Goal: Use online tool/utility: Utilize a website feature to perform a specific function

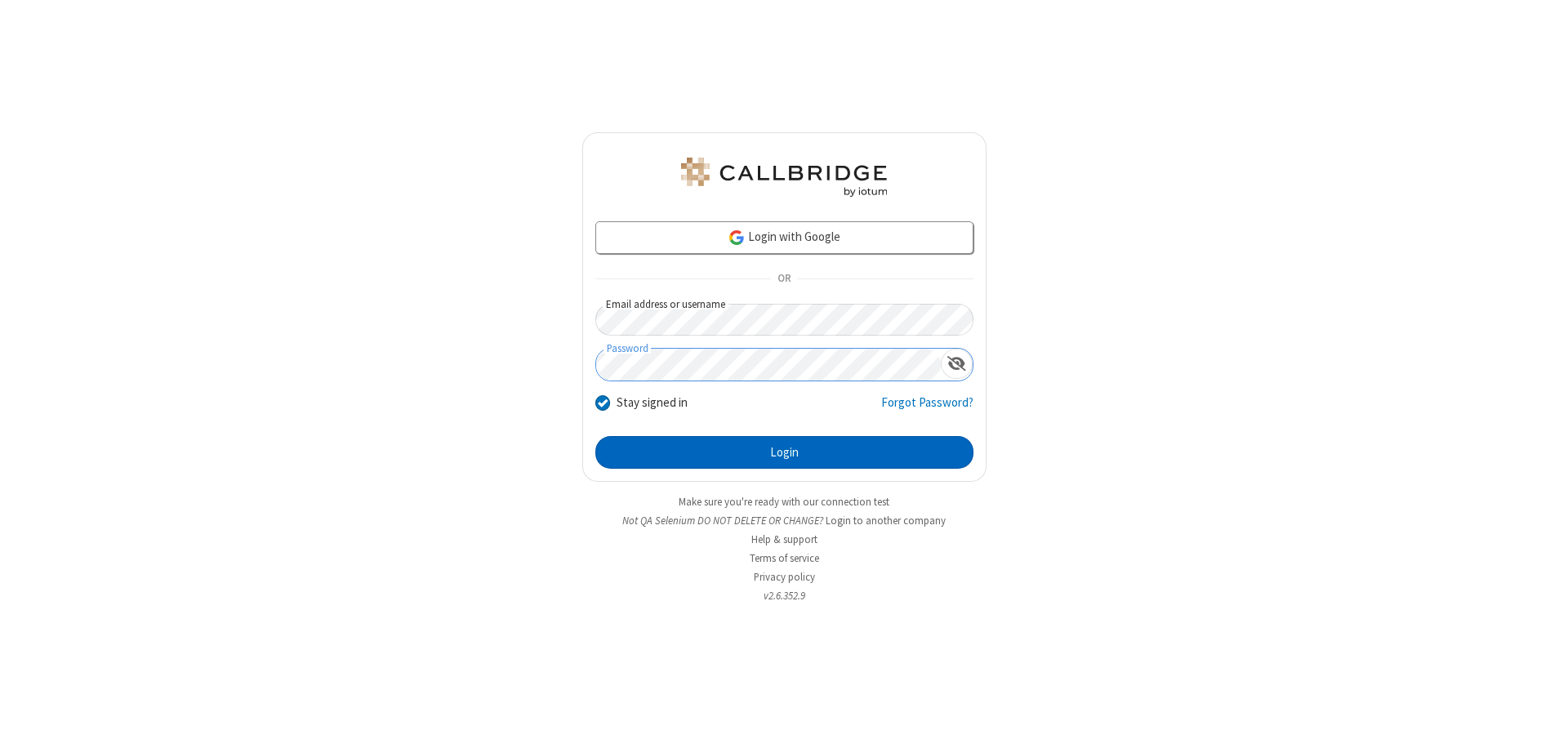
click at [784, 452] on button "Login" at bounding box center [784, 452] width 378 height 32
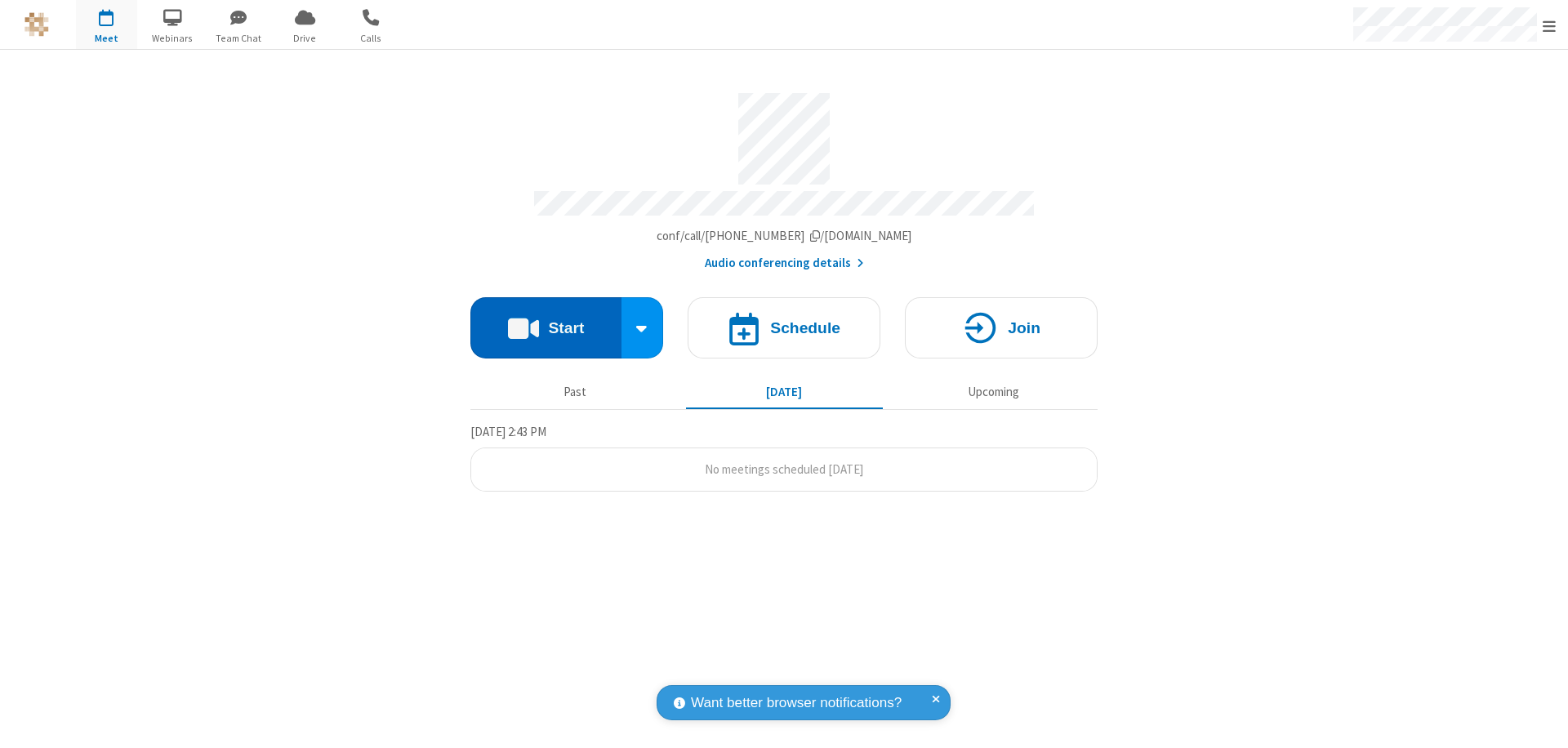
click at [545, 320] on button "Start" at bounding box center [545, 328] width 151 height 61
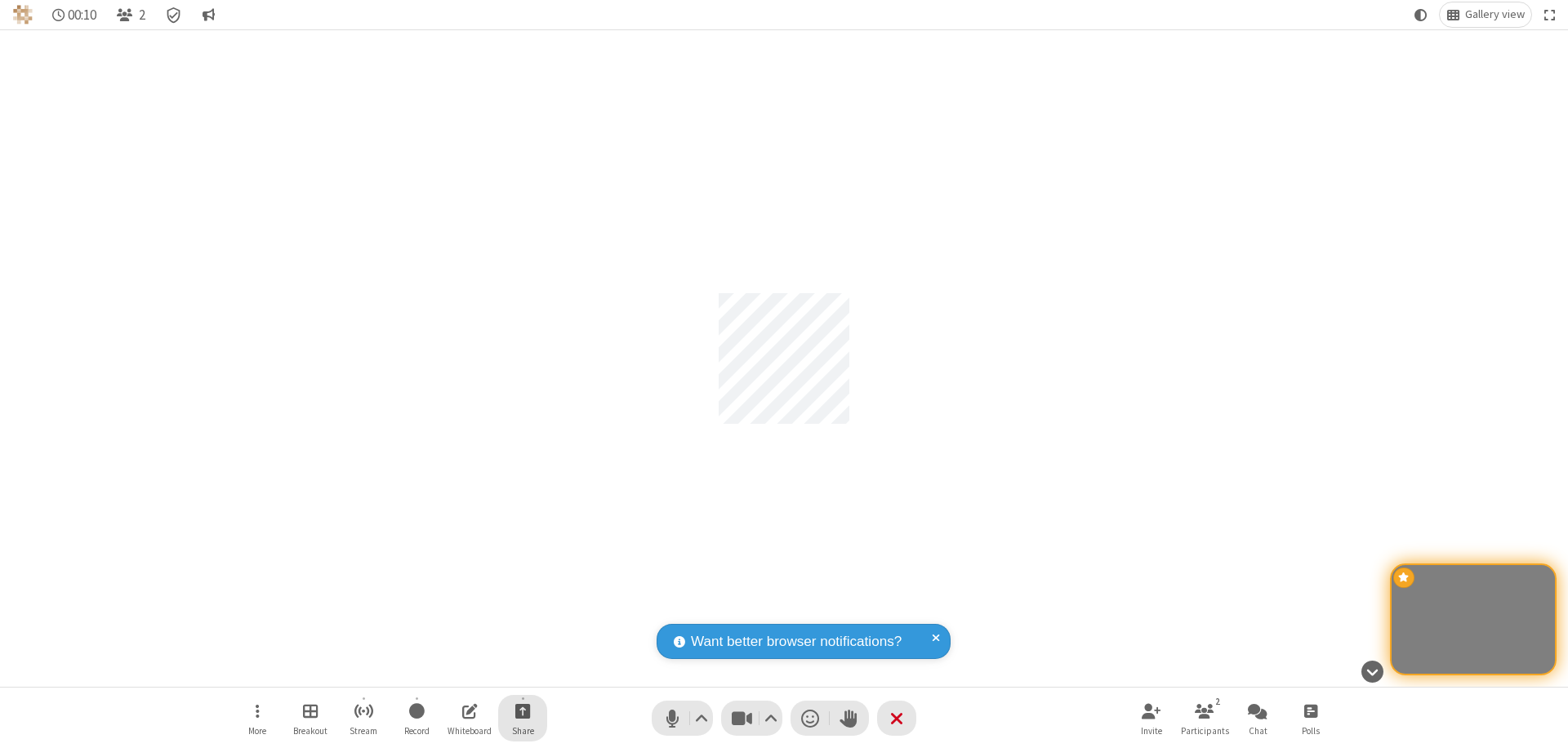
click at [522, 711] on span "Start sharing" at bounding box center [522, 711] width 16 height 20
click at [457, 671] on span "Share my screen" at bounding box center [457, 672] width 18 height 14
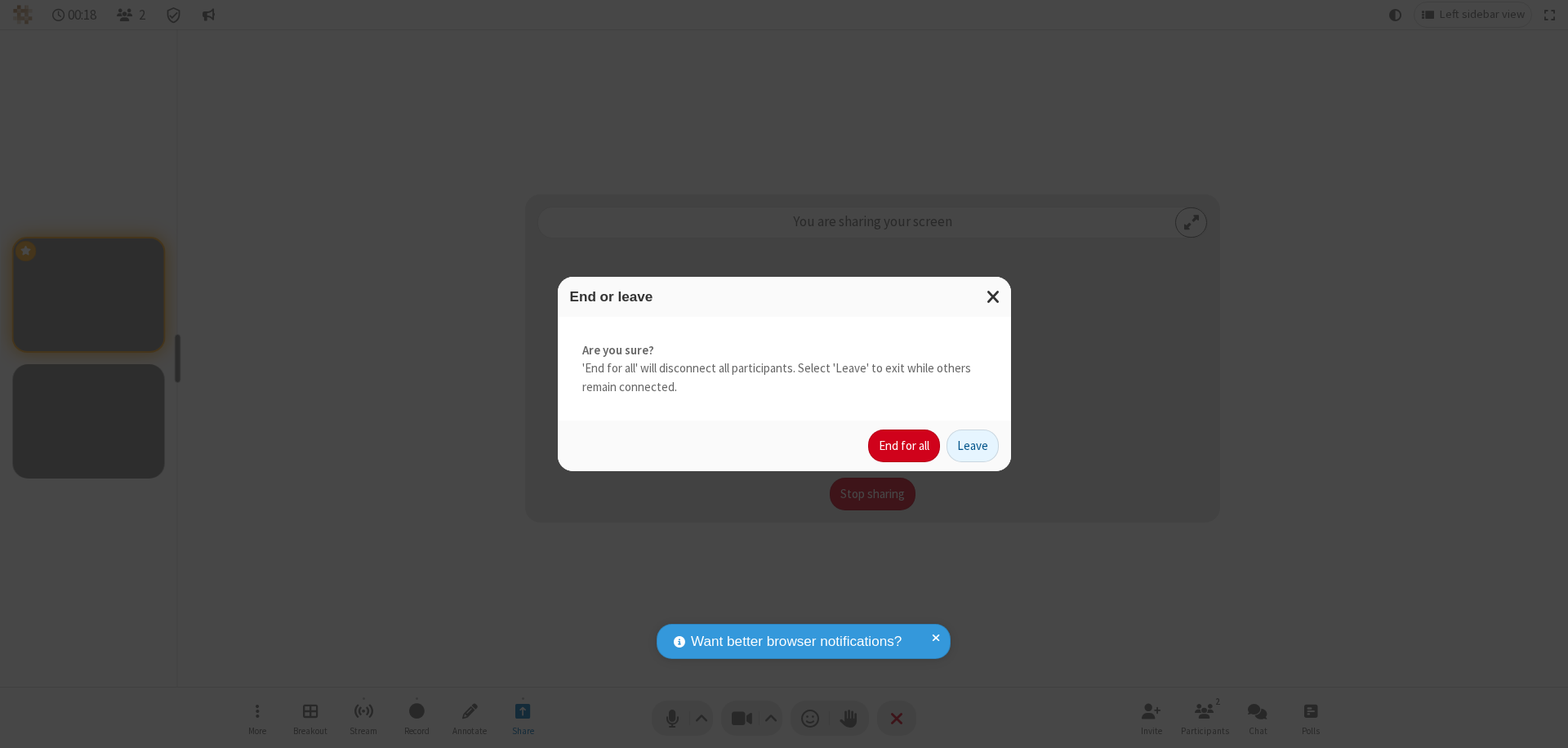
click at [905, 446] on button "End for all" at bounding box center [904, 446] width 72 height 32
